Goal: Task Accomplishment & Management: Use online tool/utility

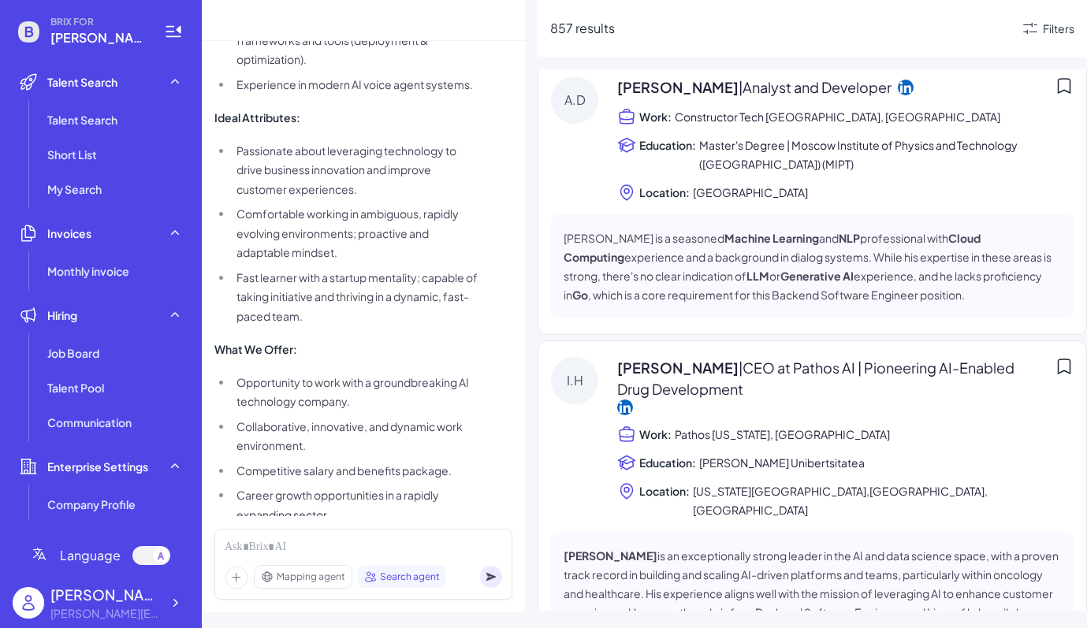
scroll to position [2536, 0]
click at [92, 105] on li "Talent Search" at bounding box center [115, 120] width 148 height 32
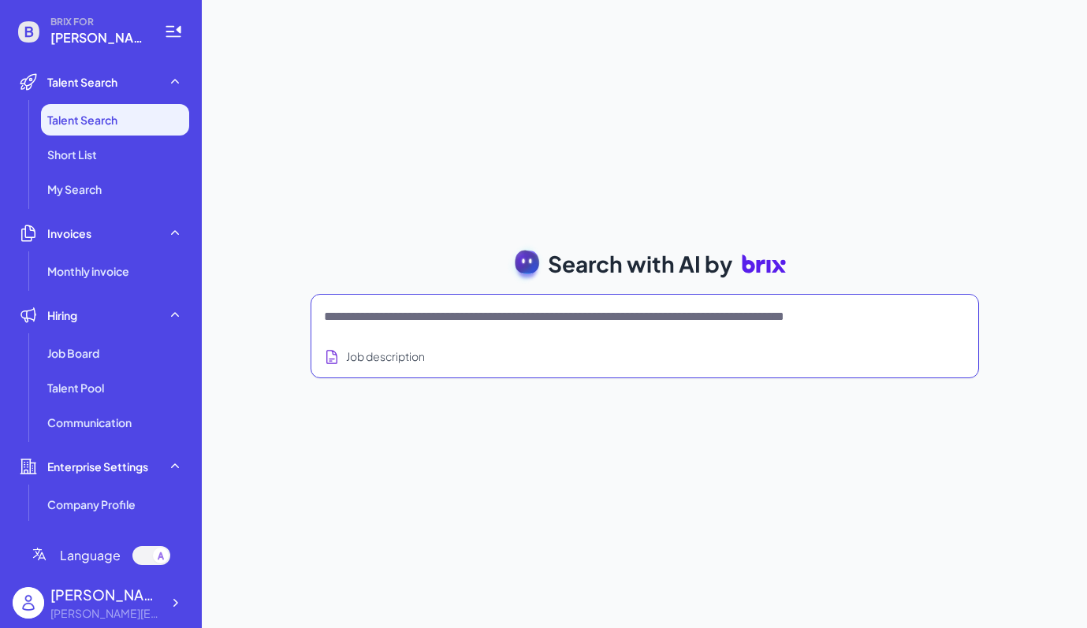
click at [422, 322] on textarea at bounding box center [626, 316] width 604 height 19
click at [359, 317] on textarea at bounding box center [626, 316] width 604 height 19
paste textarea "**********"
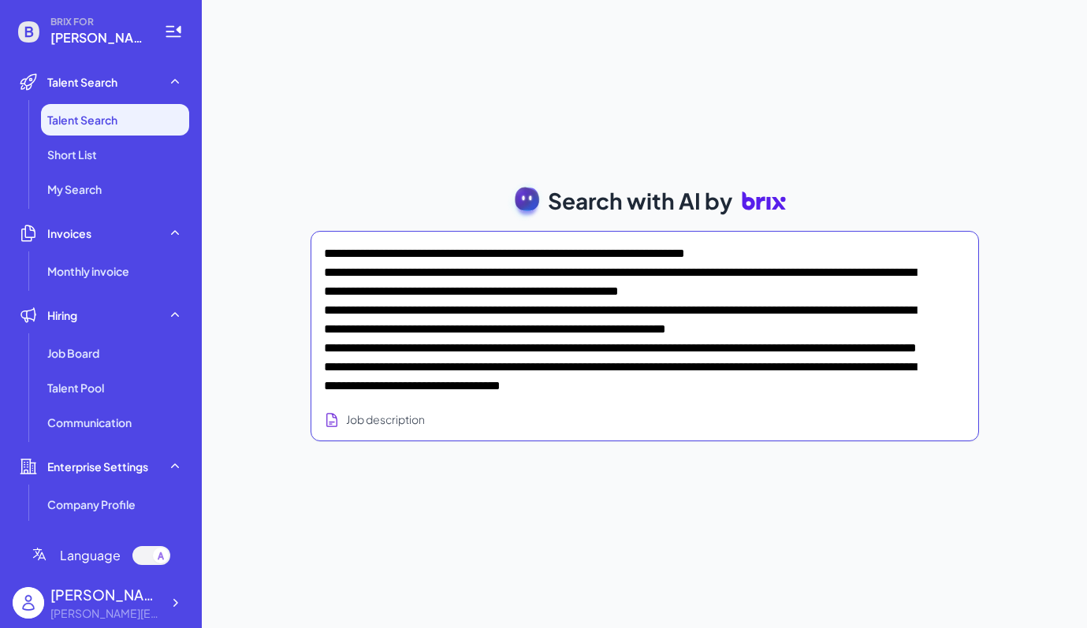
scroll to position [334, 0]
type textarea "**********"
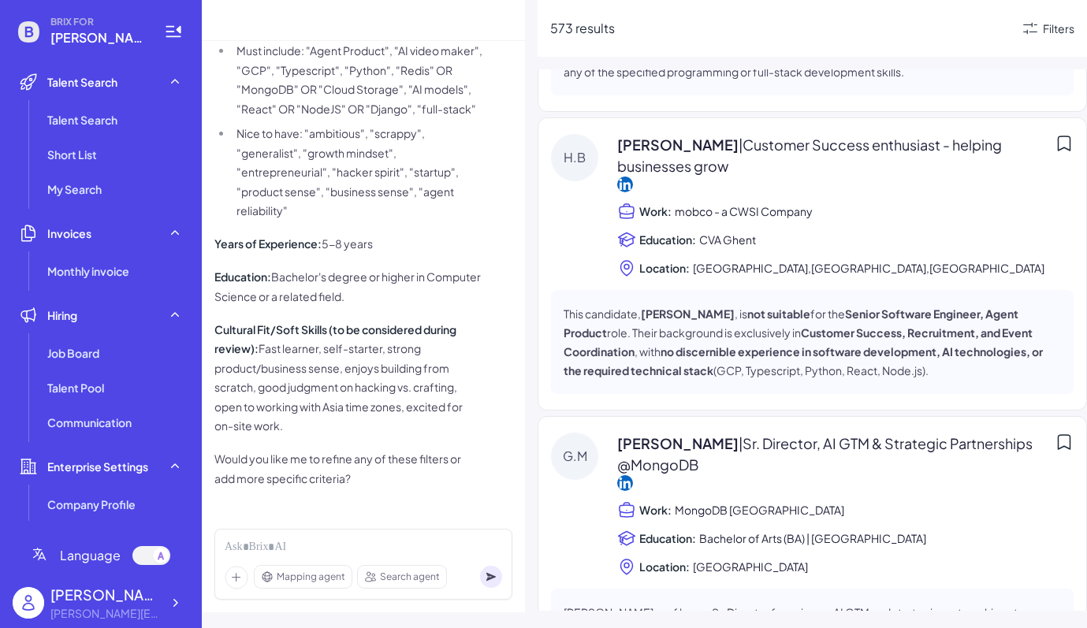
scroll to position [270, 0]
click at [630, 177] on icon at bounding box center [625, 185] width 16 height 16
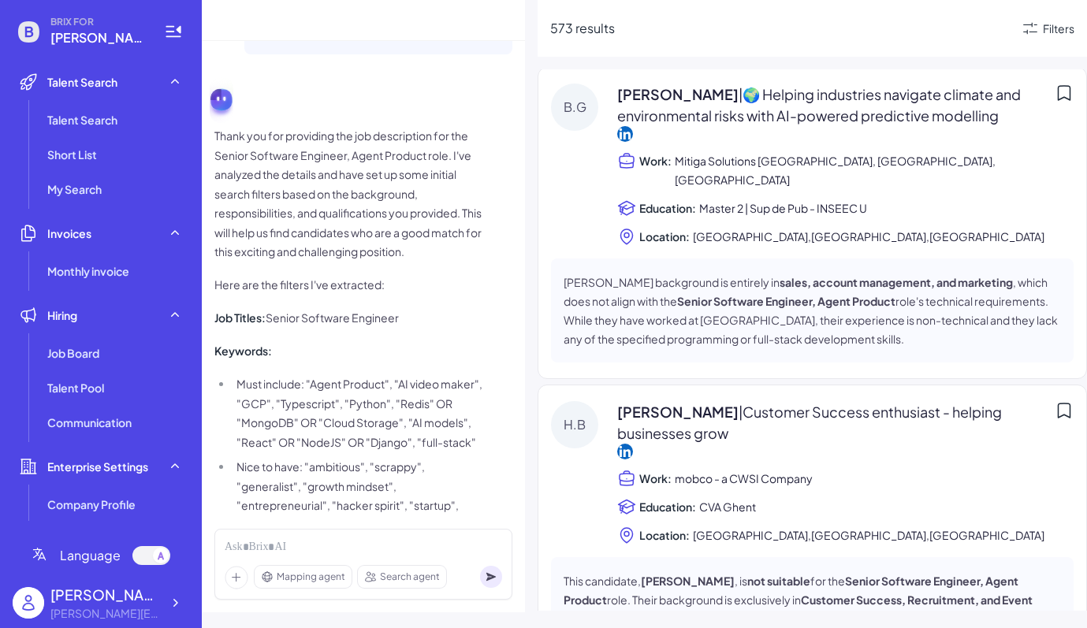
scroll to position [3, 0]
click at [1047, 27] on div "Filters" at bounding box center [1059, 28] width 32 height 17
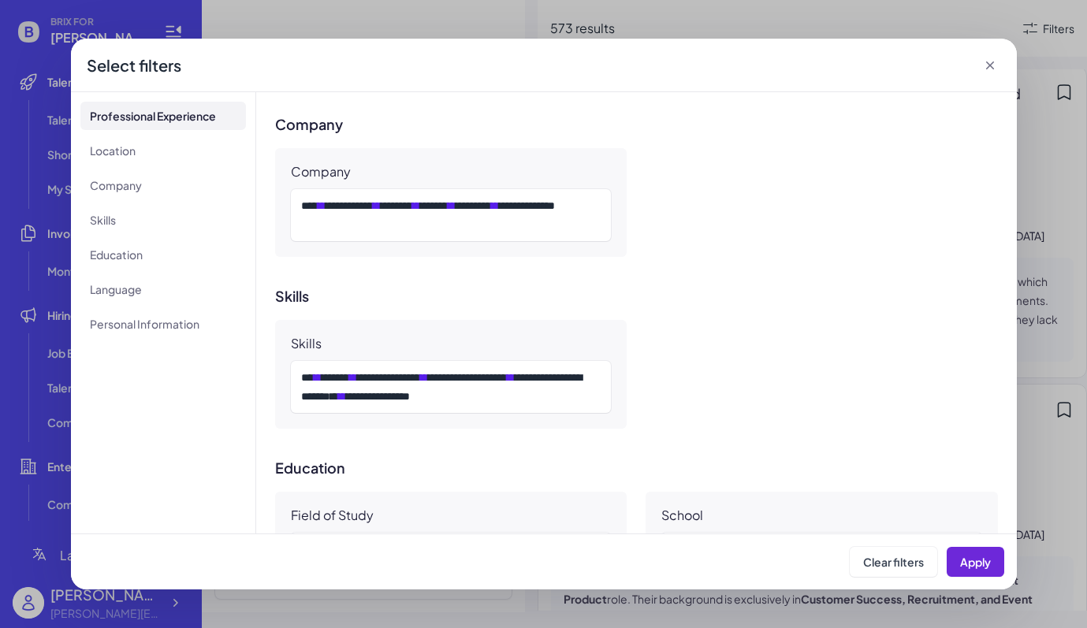
scroll to position [749, 0]
click at [987, 65] on icon at bounding box center [990, 66] width 16 height 16
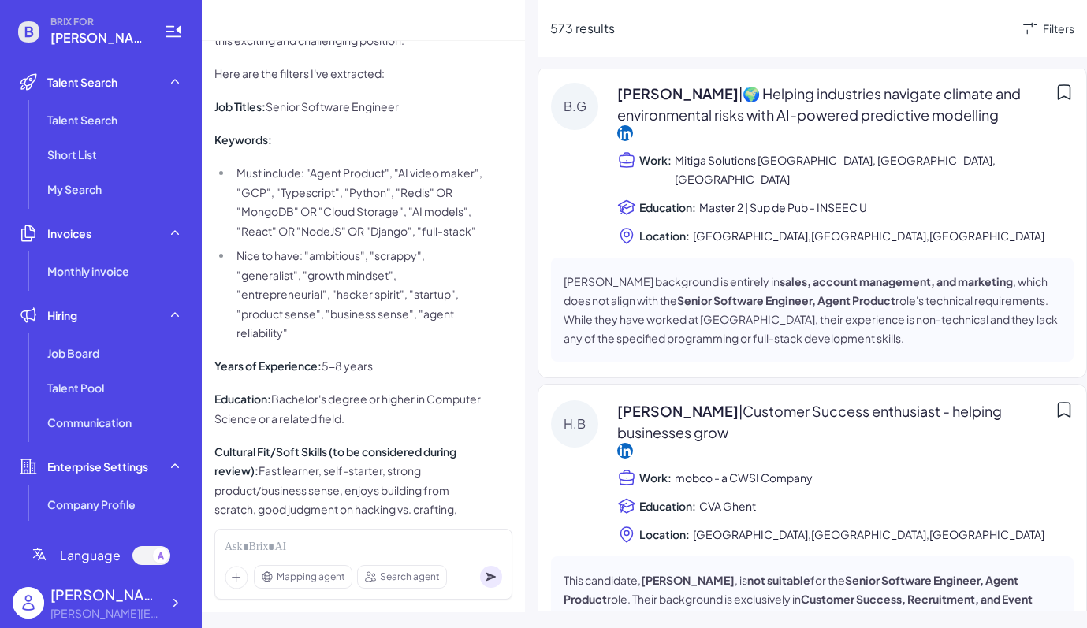
scroll to position [1244, 0]
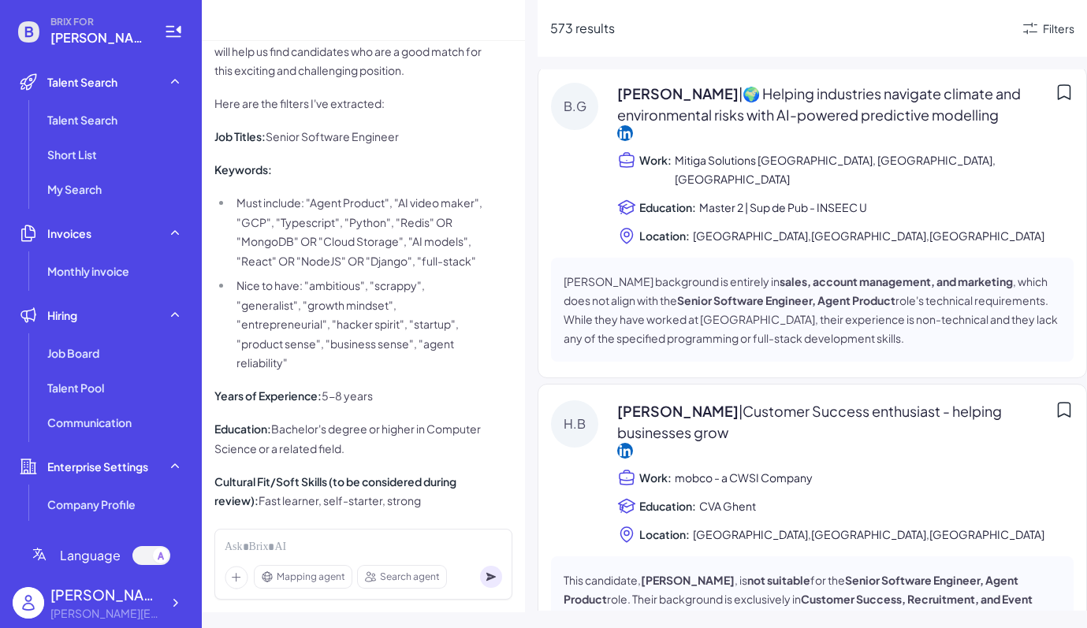
click at [1078, 31] on div "573 results Filters" at bounding box center [811, 28] width 549 height 57
click at [1064, 28] on div "Filters" at bounding box center [1059, 28] width 32 height 17
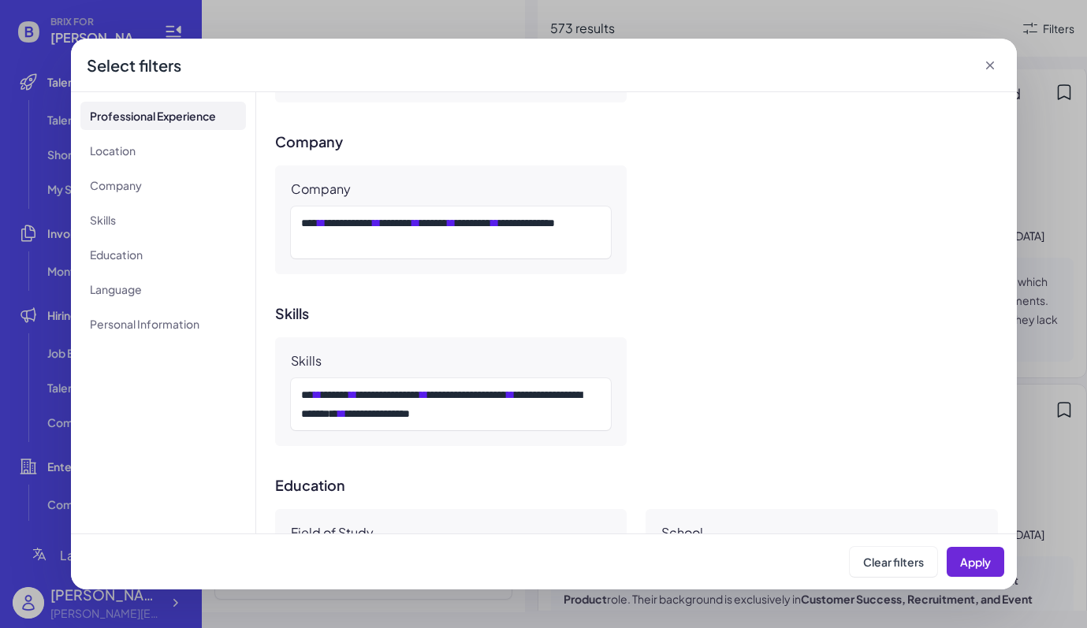
scroll to position [598, 0]
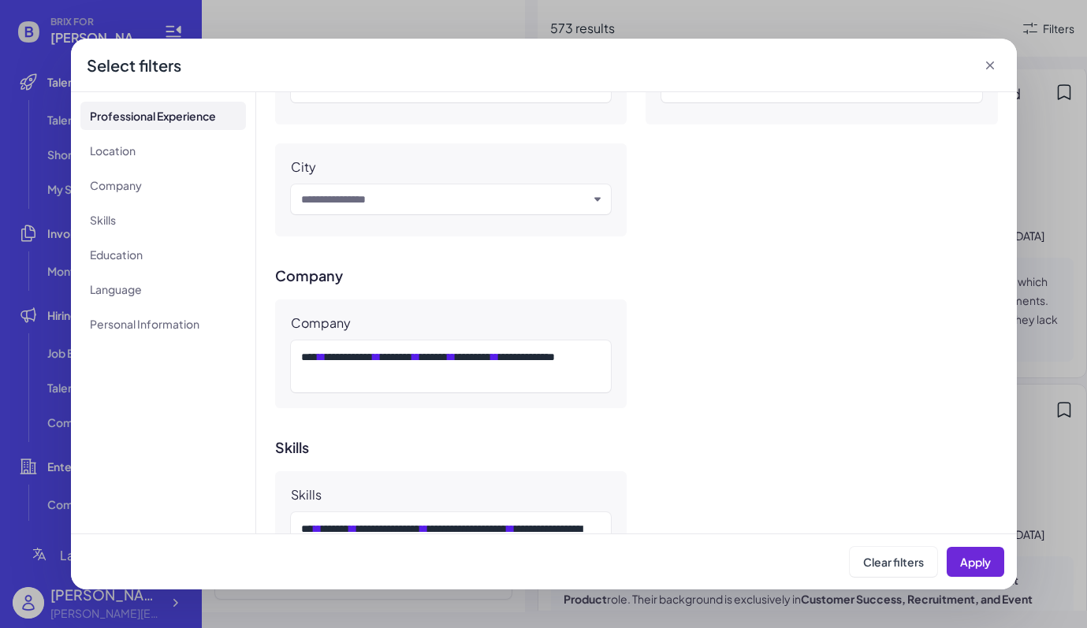
click at [1074, 192] on div "**********" at bounding box center [543, 314] width 1087 height 628
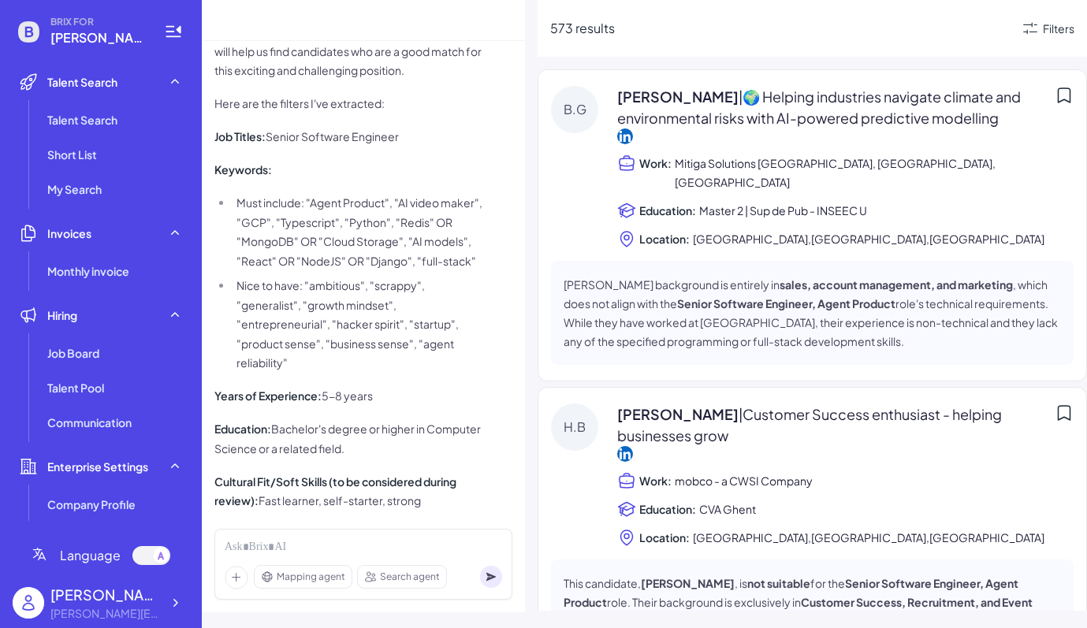
scroll to position [935, 0]
